Goal: Find specific page/section: Find specific page/section

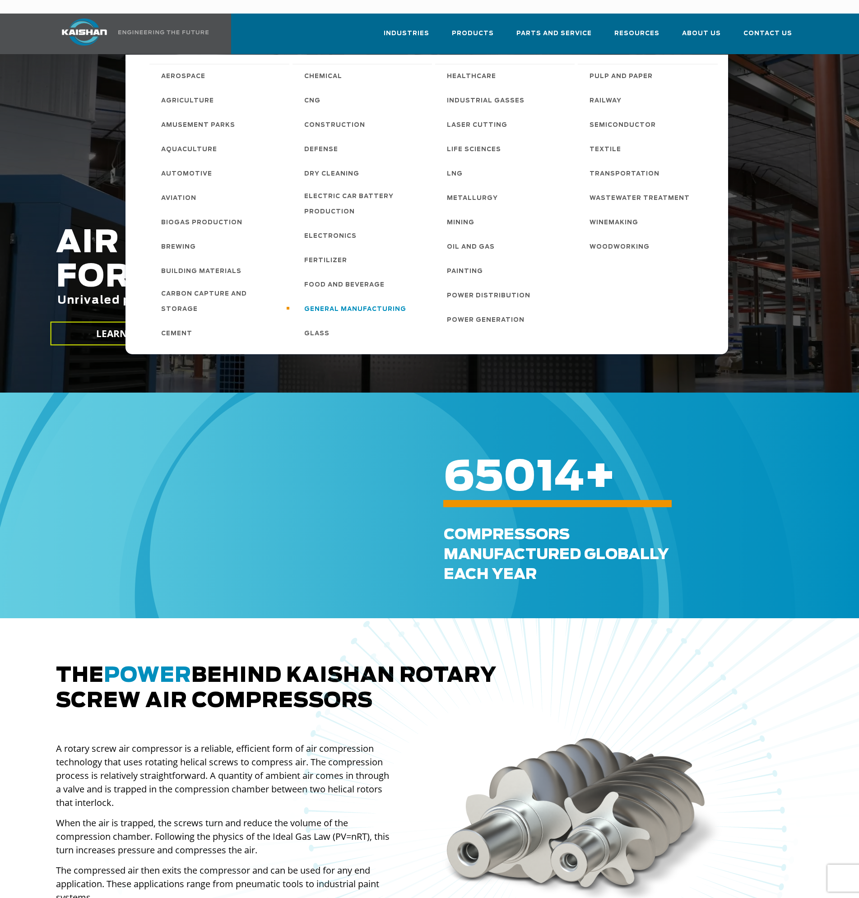
click at [357, 302] on span "General Manufacturing" at bounding box center [355, 309] width 102 height 15
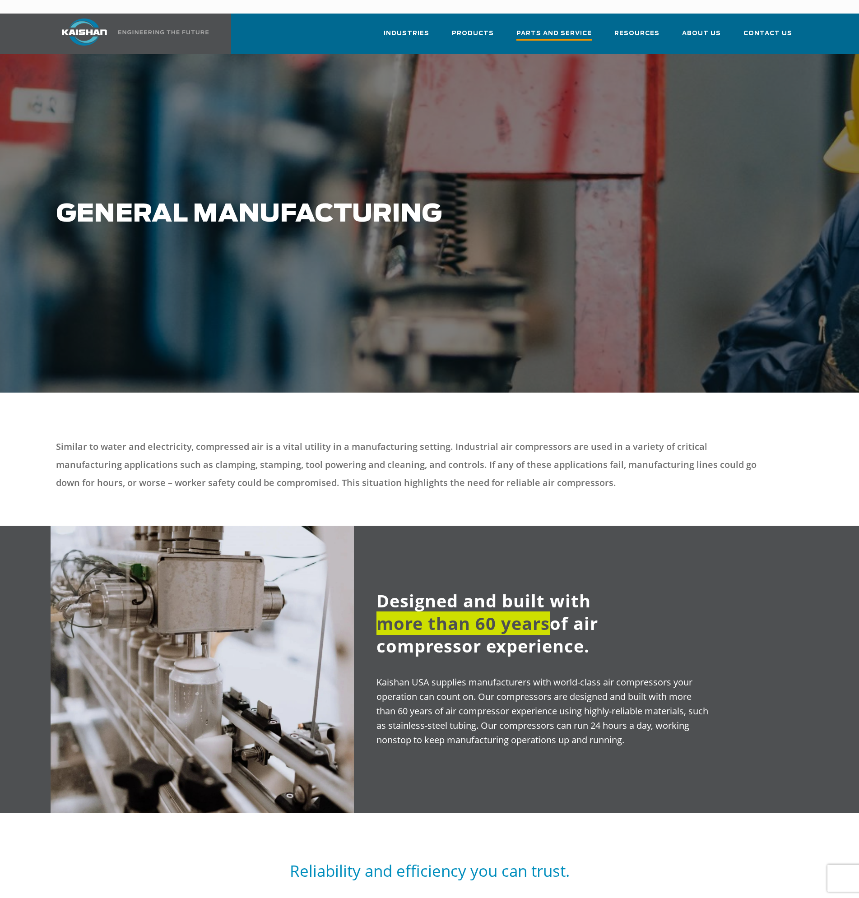
click at [550, 28] on span "Parts and Service" at bounding box center [553, 34] width 75 height 12
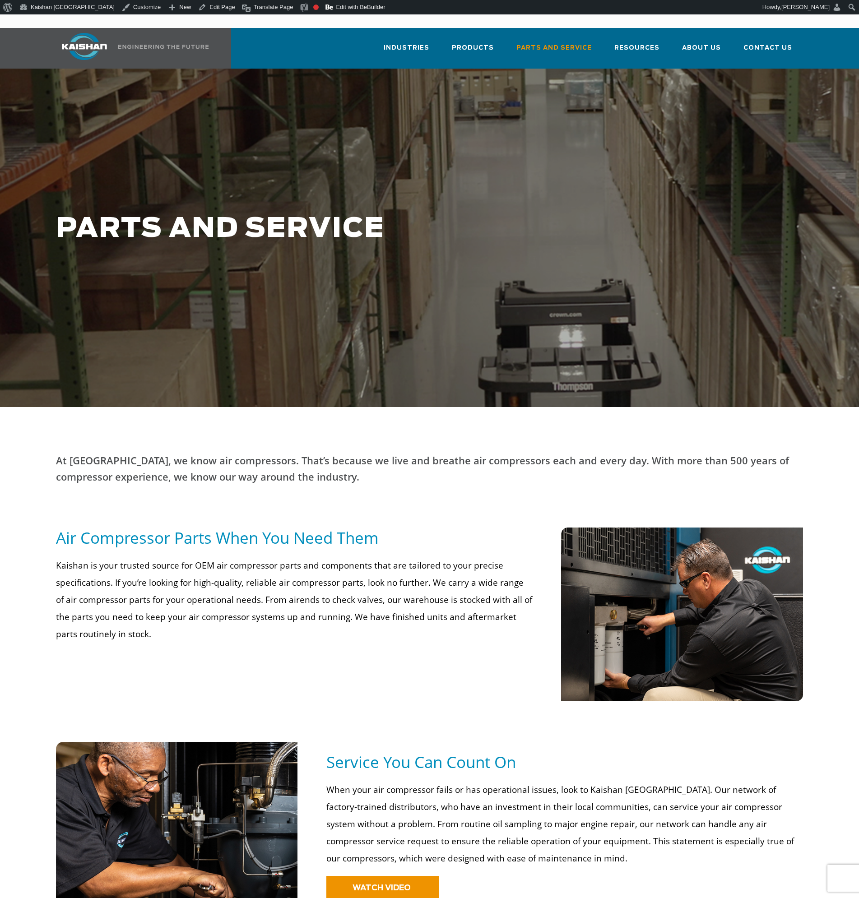
scroll to position [14, 0]
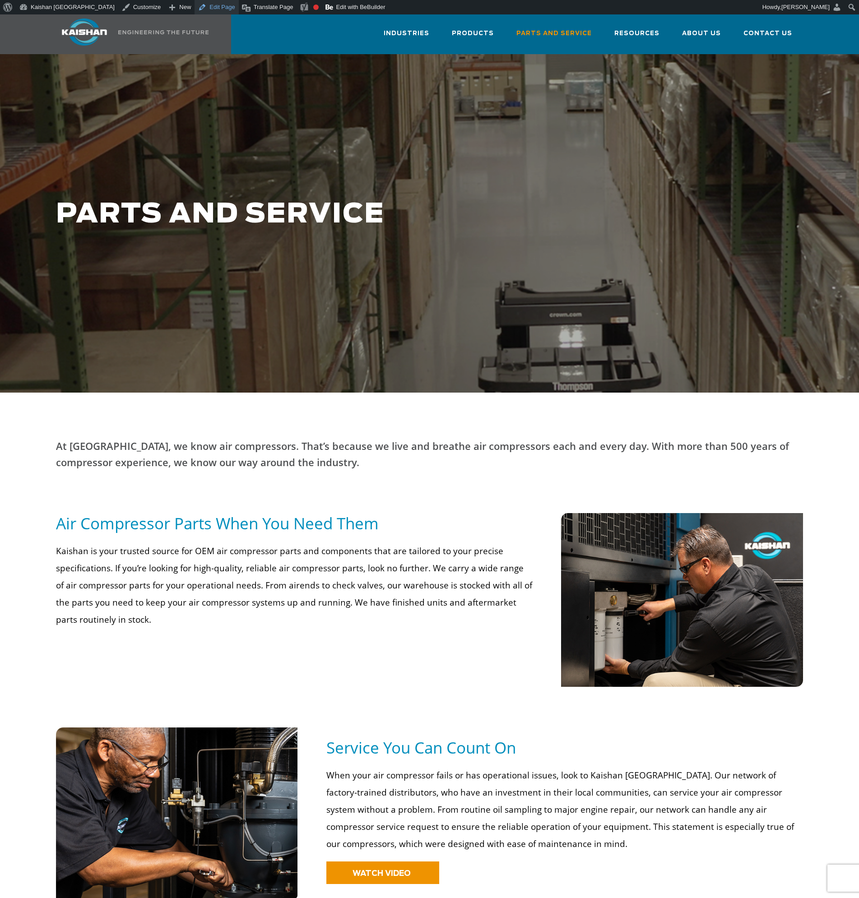
click at [195, 6] on link "Edit Page" at bounding box center [217, 7] width 44 height 14
